Goal: Task Accomplishment & Management: Manage account settings

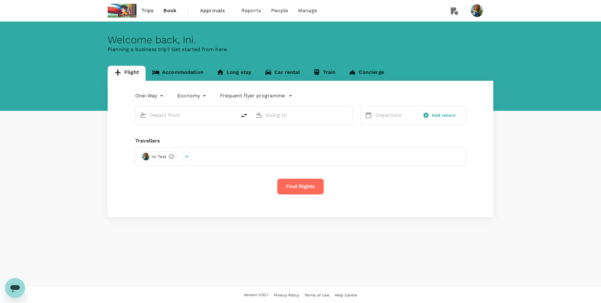
type input "roundtrip"
type input "Ngurah Rai Intl (DPS)"
type input "Jakarta, Indonesia (any)"
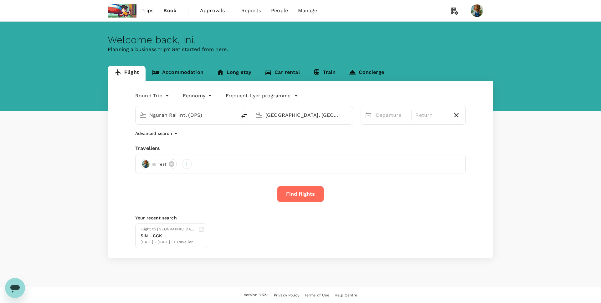
click at [152, 13] on span "Trips" at bounding box center [147, 11] width 12 height 8
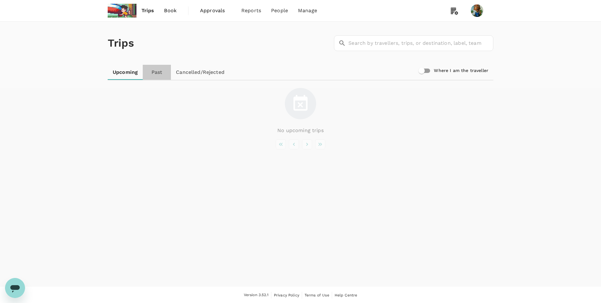
click at [149, 76] on link "Past" at bounding box center [157, 72] width 28 height 15
click at [204, 69] on link "Cancelled/Rejected" at bounding box center [200, 72] width 59 height 15
click at [304, 40] on link "Payment methods" at bounding box center [321, 34] width 74 height 15
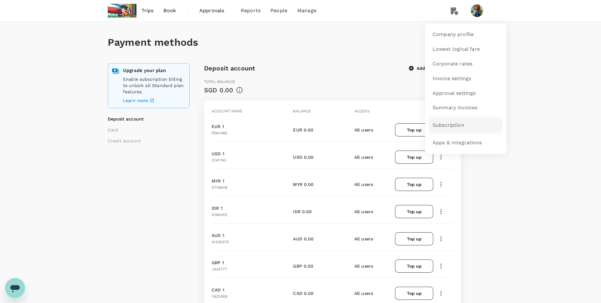
click at [455, 125] on span "Subscription" at bounding box center [449, 125] width 32 height 7
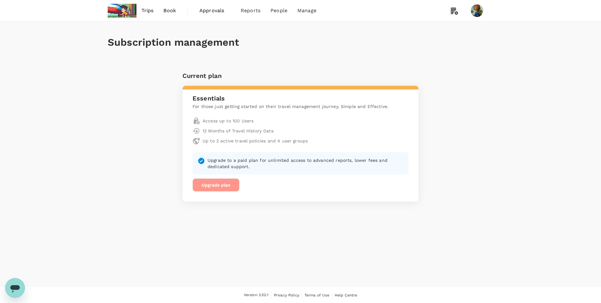
click at [216, 179] on button "Upgrade plan" at bounding box center [215, 184] width 47 height 13
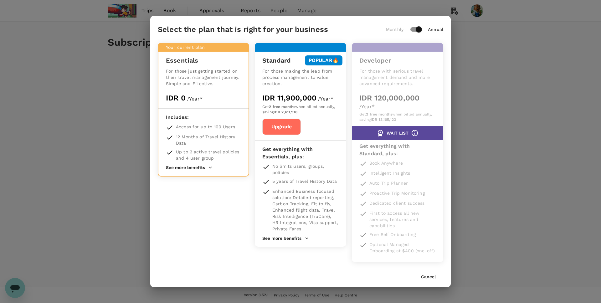
click at [299, 239] on button "See more benefits" at bounding box center [285, 238] width 47 height 6
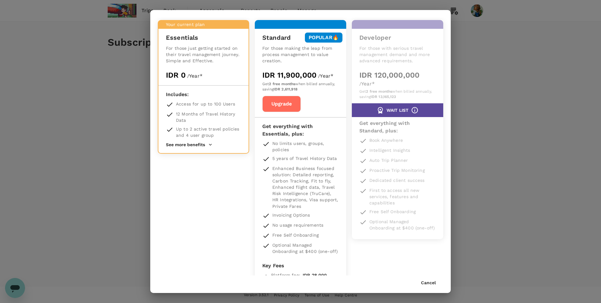
scroll to position [77, 0]
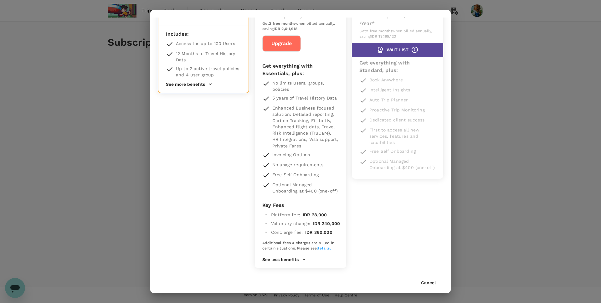
click at [286, 261] on button "See less benefits" at bounding box center [284, 260] width 44 height 6
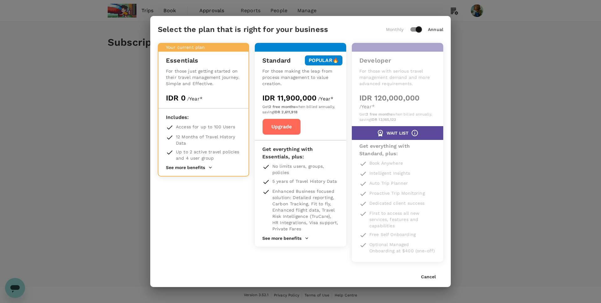
scroll to position [0, 0]
click at [416, 134] on icon at bounding box center [415, 133] width 8 height 8
click at [433, 275] on button "Cancel" at bounding box center [428, 276] width 15 height 5
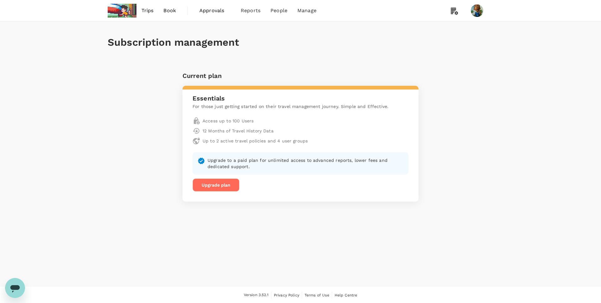
click at [489, 124] on div "Subscription management Current plan Essentials For those just getting started …" at bounding box center [300, 112] width 401 height 180
click at [453, 30] on link "Company profile" at bounding box center [466, 34] width 74 height 15
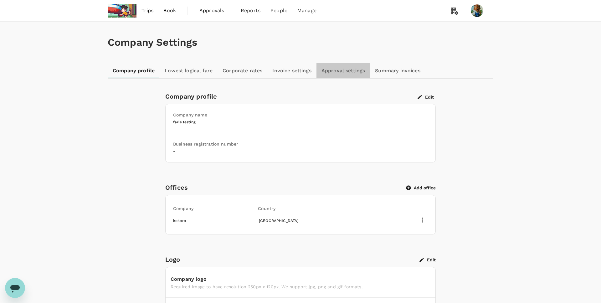
click at [334, 75] on link "Approval settings" at bounding box center [343, 70] width 54 height 15
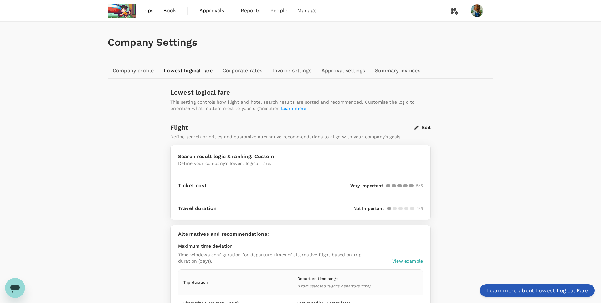
click at [530, 292] on link "Learn more about Lowest Logical Fare" at bounding box center [537, 290] width 115 height 13
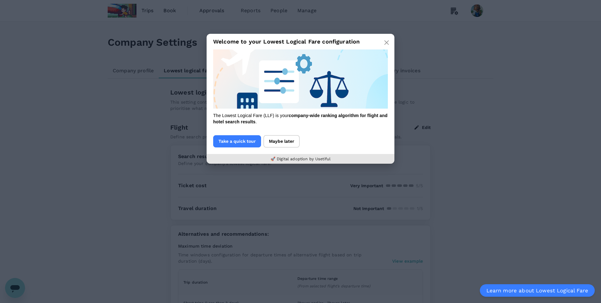
click at [254, 80] on img at bounding box center [300, 78] width 175 height 59
click at [236, 143] on button "Take a quick tour" at bounding box center [237, 141] width 48 height 12
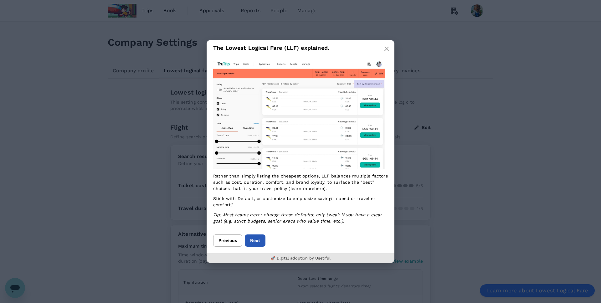
click at [259, 237] on button "Next" at bounding box center [255, 240] width 21 height 12
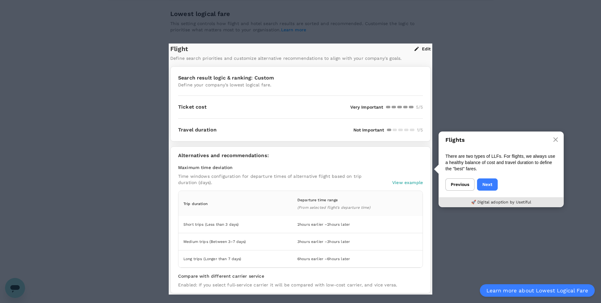
scroll to position [103, 0]
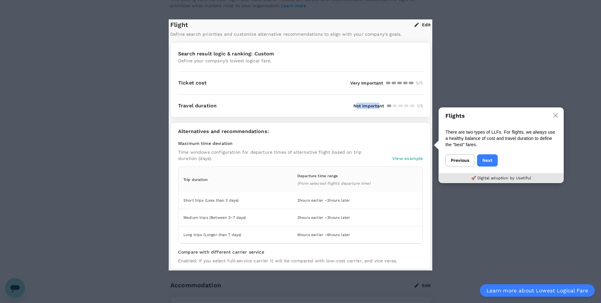
drag, startPoint x: 355, startPoint y: 108, endPoint x: 379, endPoint y: 107, distance: 24.1
click at [379, 107] on p "Not Important" at bounding box center [368, 106] width 31 height 6
click at [237, 70] on div "Search result logic & ranking: Custom Define your company’s lowest logical fare." at bounding box center [300, 57] width 245 height 29
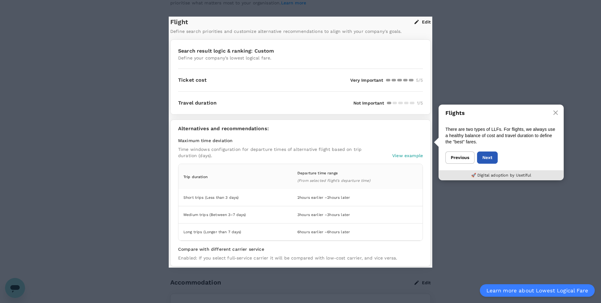
click at [492, 156] on button "Next" at bounding box center [487, 157] width 21 height 12
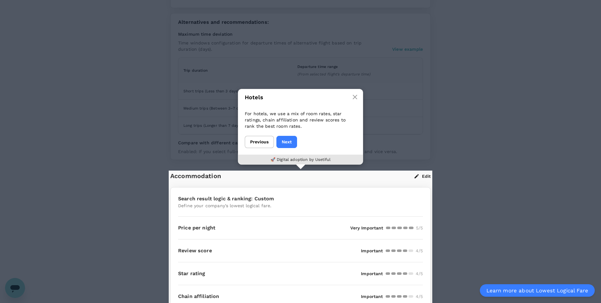
scroll to position [244, 0]
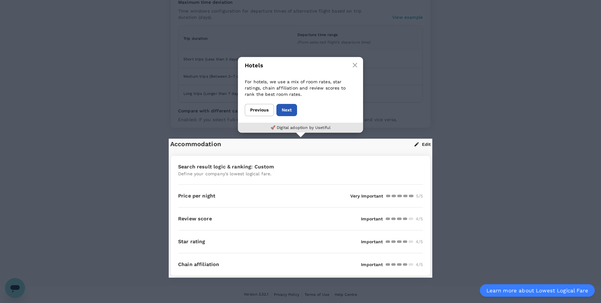
click at [289, 114] on button "Next" at bounding box center [286, 110] width 21 height 12
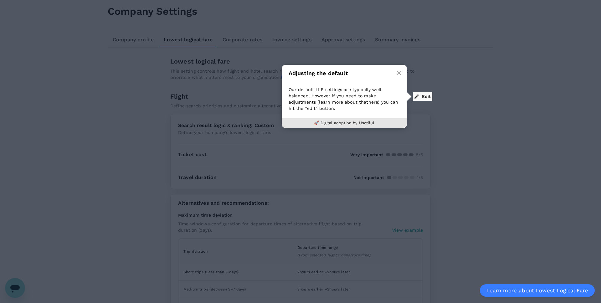
scroll to position [0, 0]
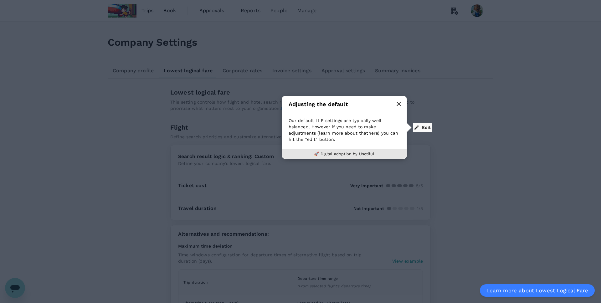
click at [400, 103] on icon "button" at bounding box center [398, 103] width 5 height 5
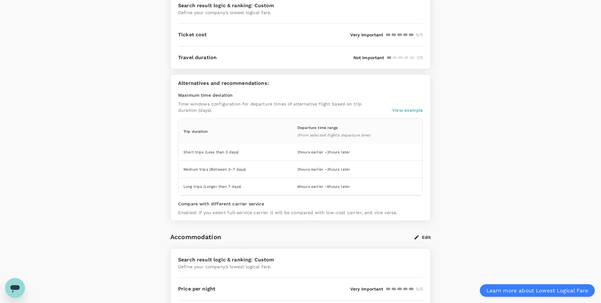
scroll to position [148, 0]
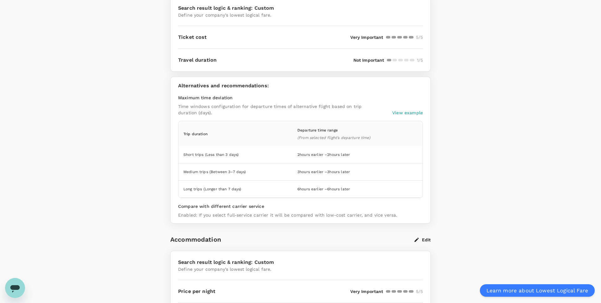
click at [399, 114] on p "View example" at bounding box center [407, 113] width 31 height 6
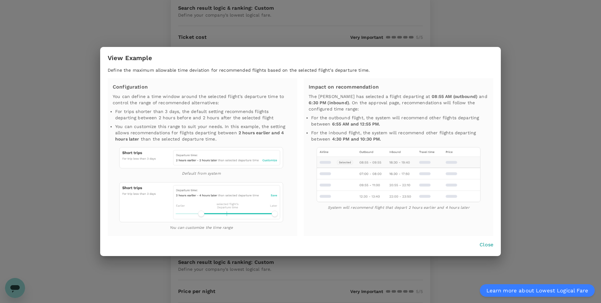
click at [268, 41] on div "View Example Define the maximum allowable time deviation for recommended flight…" at bounding box center [300, 151] width 601 height 303
click at [484, 244] on p "Close" at bounding box center [486, 245] width 14 height 8
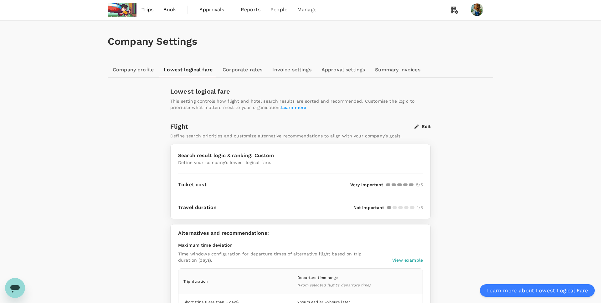
scroll to position [0, 0]
click at [243, 70] on link "Corporate rates" at bounding box center [243, 70] width 50 height 15
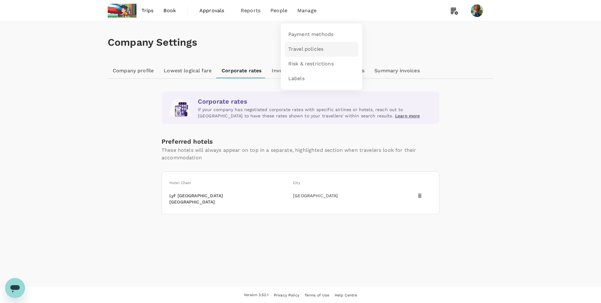
click at [306, 48] on span "Travel policies" at bounding box center [305, 49] width 35 height 7
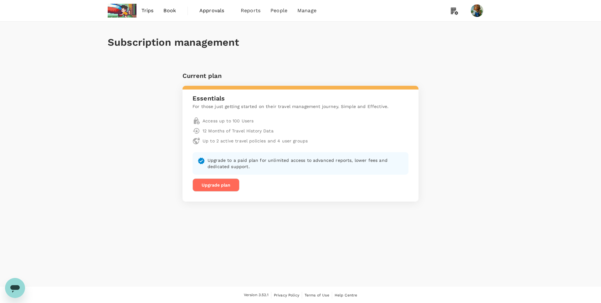
click at [212, 187] on button "Upgrade plan" at bounding box center [215, 184] width 47 height 13
